Goal: Task Accomplishment & Management: Manage account settings

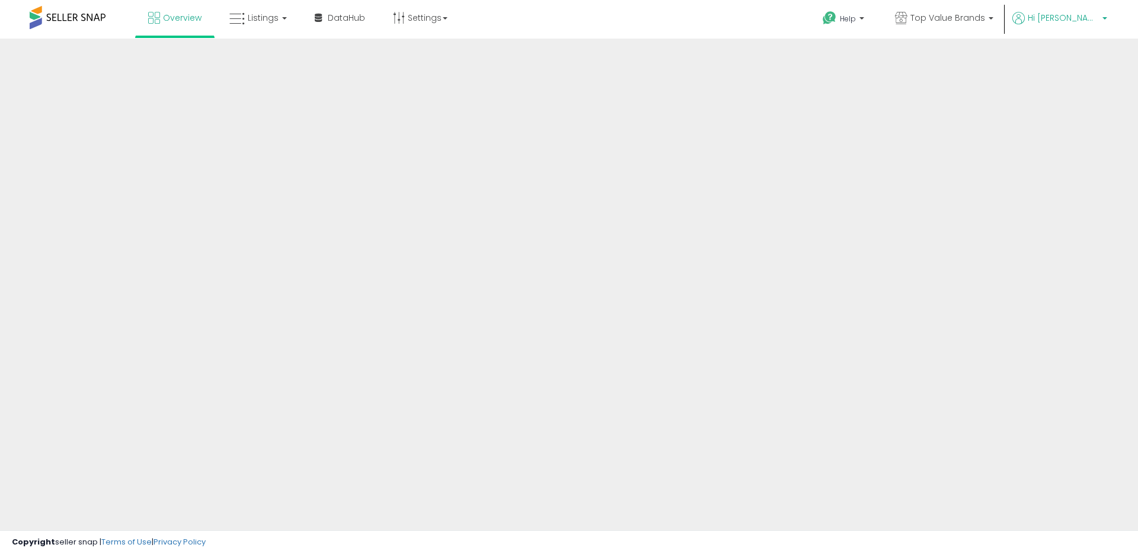
click at [1068, 25] on p "Hi [PERSON_NAME]" at bounding box center [1059, 19] width 95 height 15
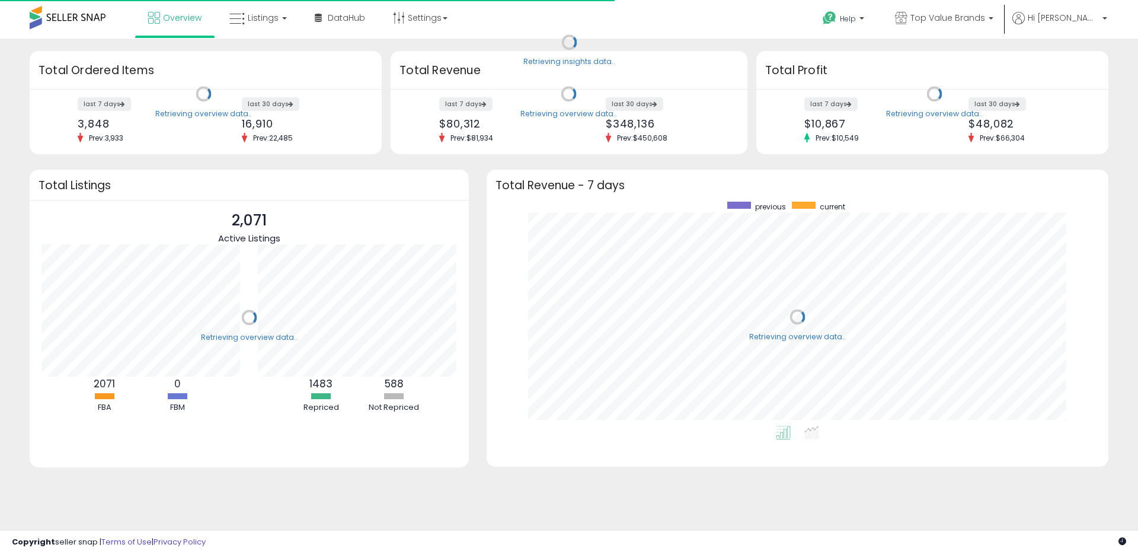
scroll to position [224, 598]
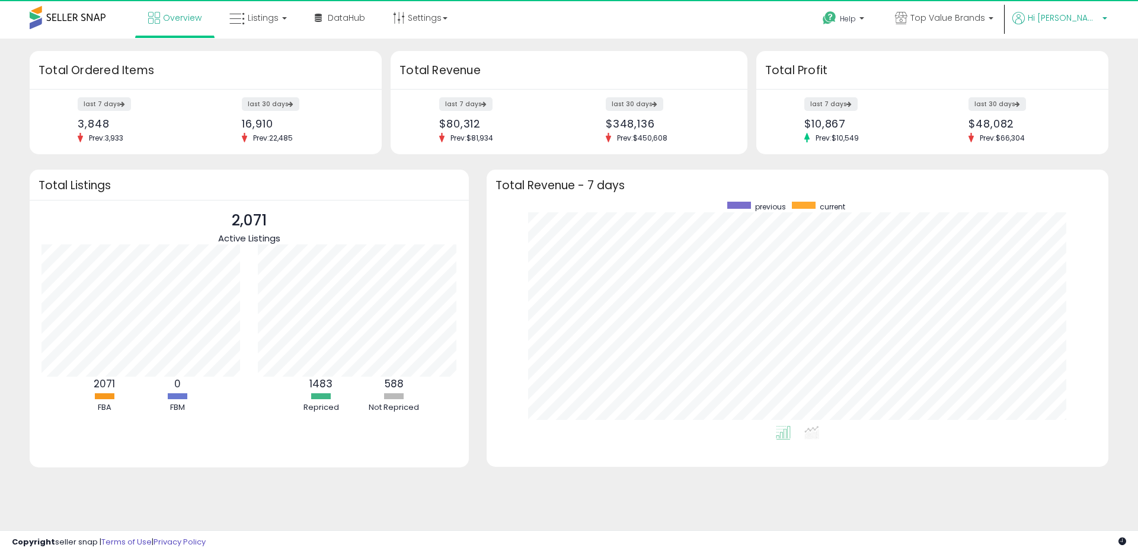
click at [1079, 14] on span "Hi [PERSON_NAME]" at bounding box center [1063, 18] width 71 height 12
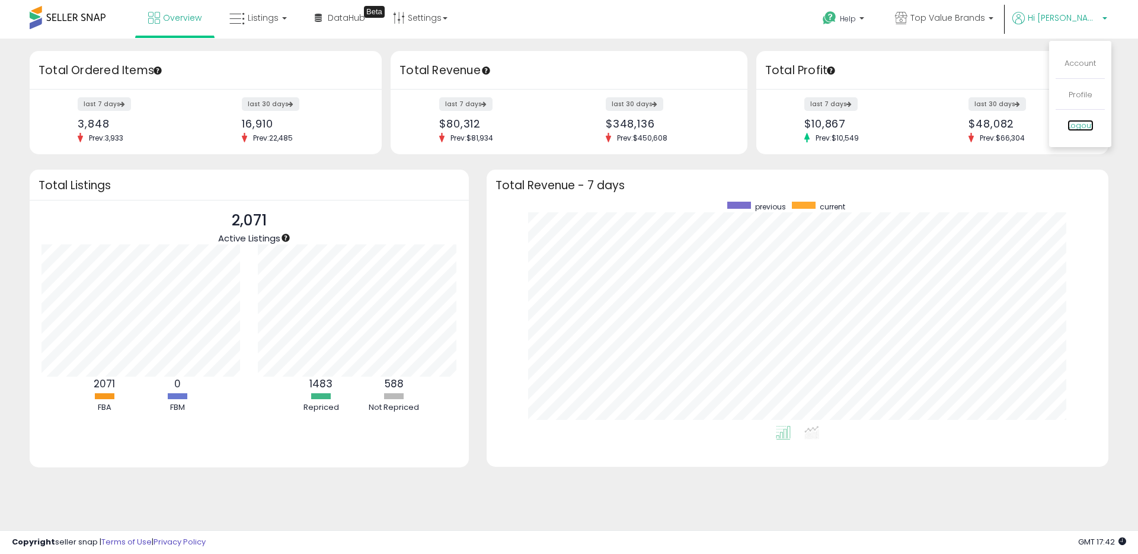
click at [1090, 126] on link "Logout" at bounding box center [1080, 125] width 26 height 11
